Goal: Transaction & Acquisition: Obtain resource

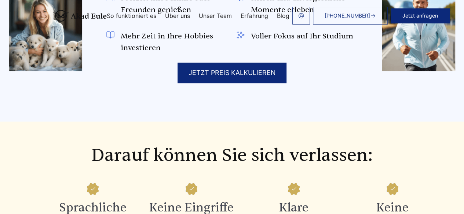
scroll to position [507, 0]
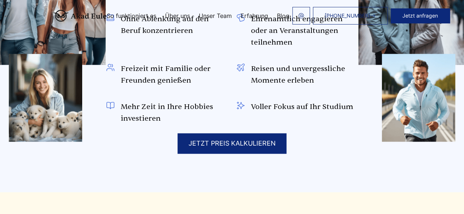
click at [231, 133] on div "JETZT PREIS KALKULIEREN" at bounding box center [231, 143] width 109 height 21
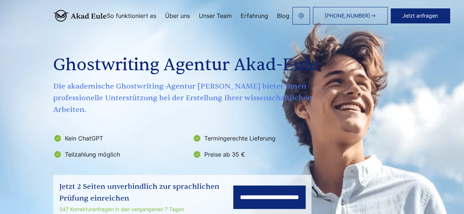
scroll to position [0, 0]
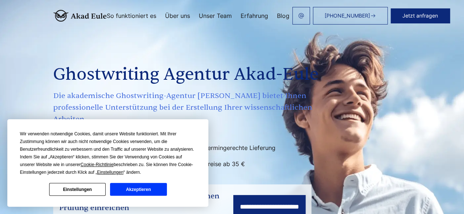
click at [133, 189] on button "Akzeptieren" at bounding box center [138, 189] width 56 height 13
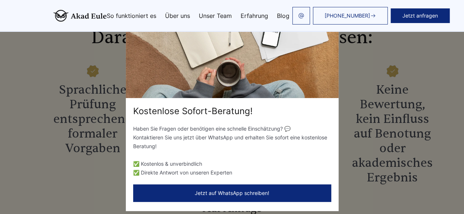
scroll to position [696, 0]
click at [62, 169] on div "Kostenlose Sofort-Beratung! Haben Sie Fragen oder benötigen eine schnelle Einsc…" at bounding box center [232, 107] width 464 height 214
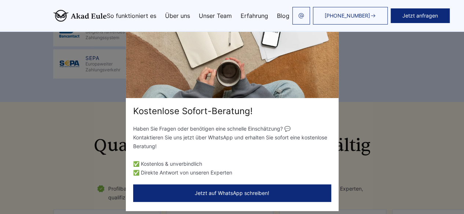
scroll to position [1063, 0]
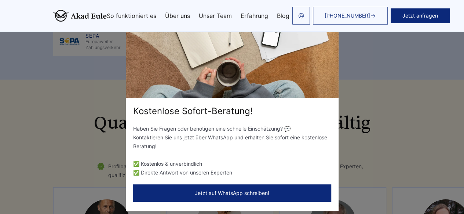
click at [117, 147] on div "Kostenlose Sofort-Beratung! Haben Sie Fragen oder benötigen eine schnelle Einsc…" at bounding box center [232, 107] width 464 height 214
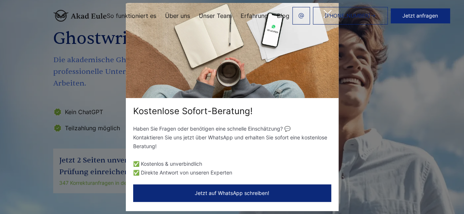
scroll to position [0, 0]
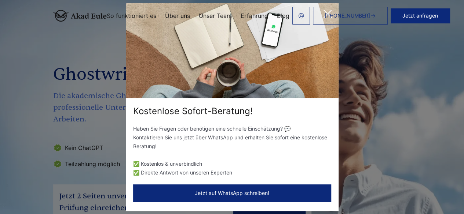
click at [327, 12] on link "[PHONE_NUMBER]" at bounding box center [350, 16] width 75 height 18
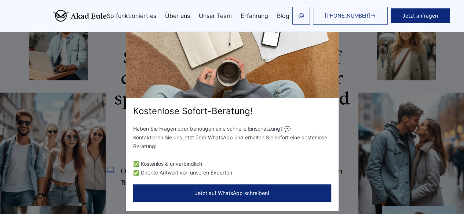
scroll to position [550, 0]
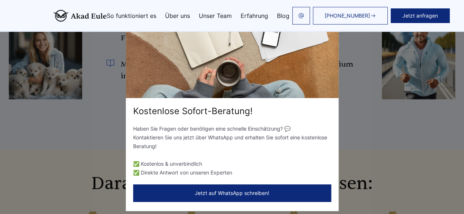
click at [82, 174] on div "Kostenlose Sofort-Beratung! Haben Sie Fragen oder benötigen eine schnelle Einsc…" at bounding box center [232, 107] width 464 height 214
click at [233, 190] on button "Jetzt auf WhatsApp schreiben!" at bounding box center [232, 194] width 198 height 18
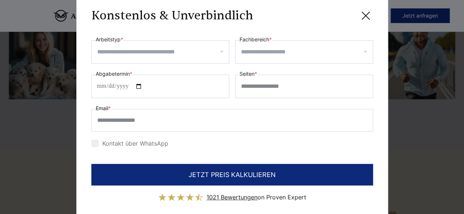
click at [361, 14] on icon at bounding box center [365, 15] width 15 height 15
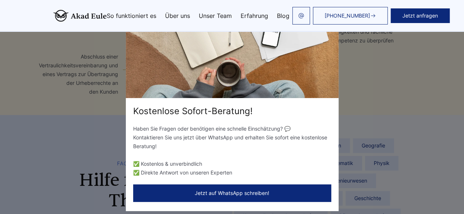
scroll to position [1649, 0]
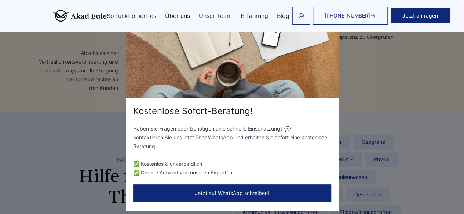
click at [109, 149] on div "Kostenlose Sofort-Beratung! Haben Sie Fragen oder benötigen eine schnelle Einsc…" at bounding box center [232, 107] width 464 height 214
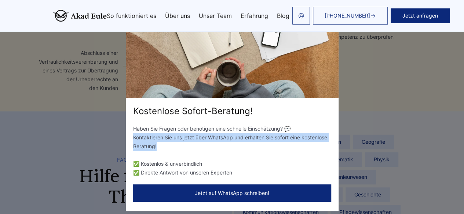
click at [109, 149] on div "Kostenlose Sofort-Beratung! Haben Sie Fragen oder benötigen eine schnelle Einsc…" at bounding box center [232, 107] width 464 height 214
click at [99, 149] on div "Kostenlose Sofort-Beratung! Haben Sie Fragen oder benötigen eine schnelle Einsc…" at bounding box center [232, 107] width 464 height 214
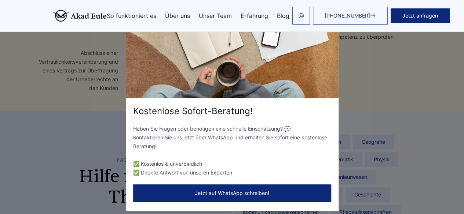
click at [380, 156] on div "Kostenlose Sofort-Beratung! Haben Sie Fragen oder benötigen eine schnelle Einsc…" at bounding box center [232, 107] width 464 height 214
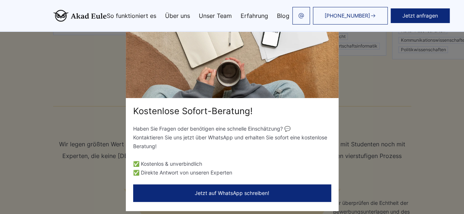
scroll to position [1136, 0]
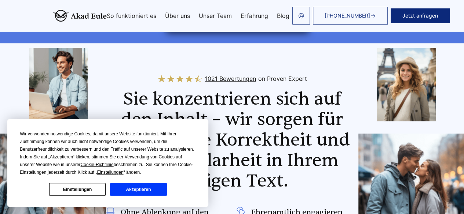
scroll to position [443, 0]
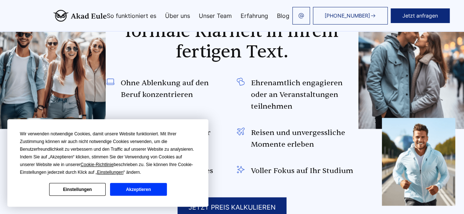
click at [241, 198] on div "JETZT PREIS KALKULIEREN" at bounding box center [231, 208] width 109 height 21
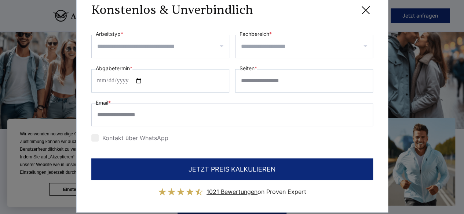
scroll to position [7, 0]
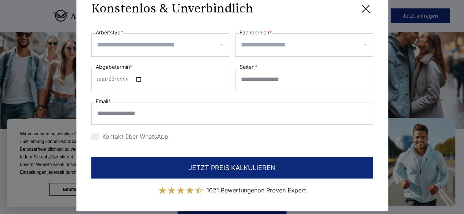
click at [364, 11] on icon at bounding box center [365, 8] width 15 height 15
